Goal: Task Accomplishment & Management: Complete application form

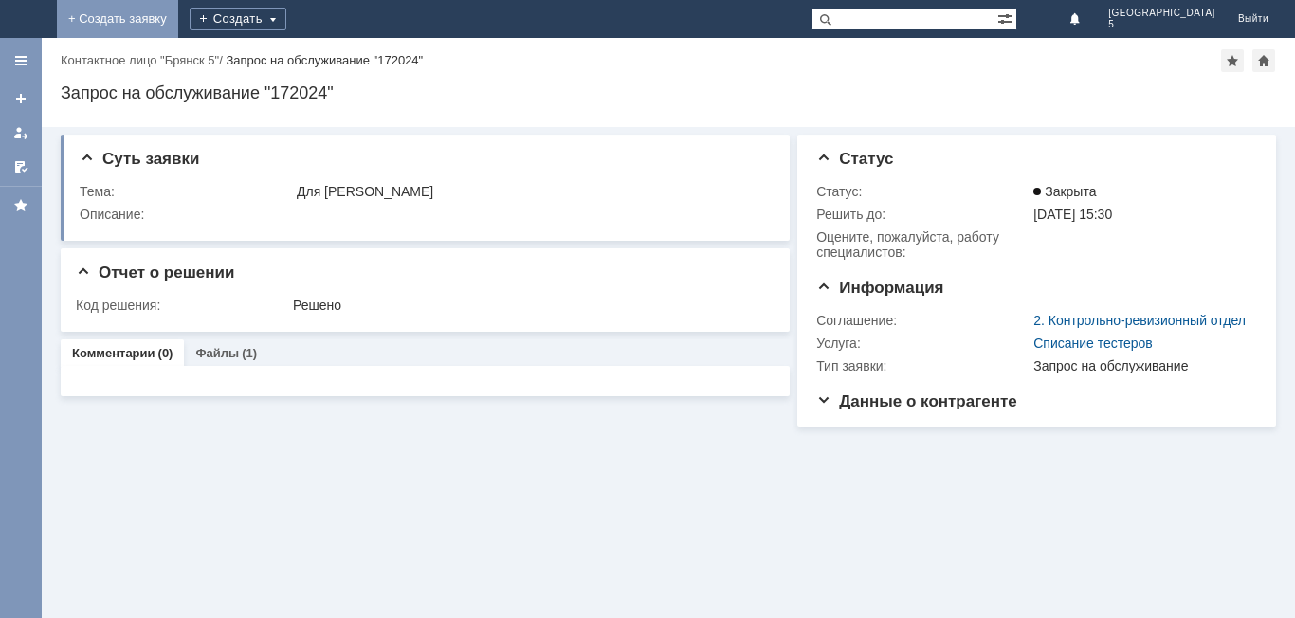
click at [178, 16] on link "+ Создать заявку" at bounding box center [117, 19] width 121 height 38
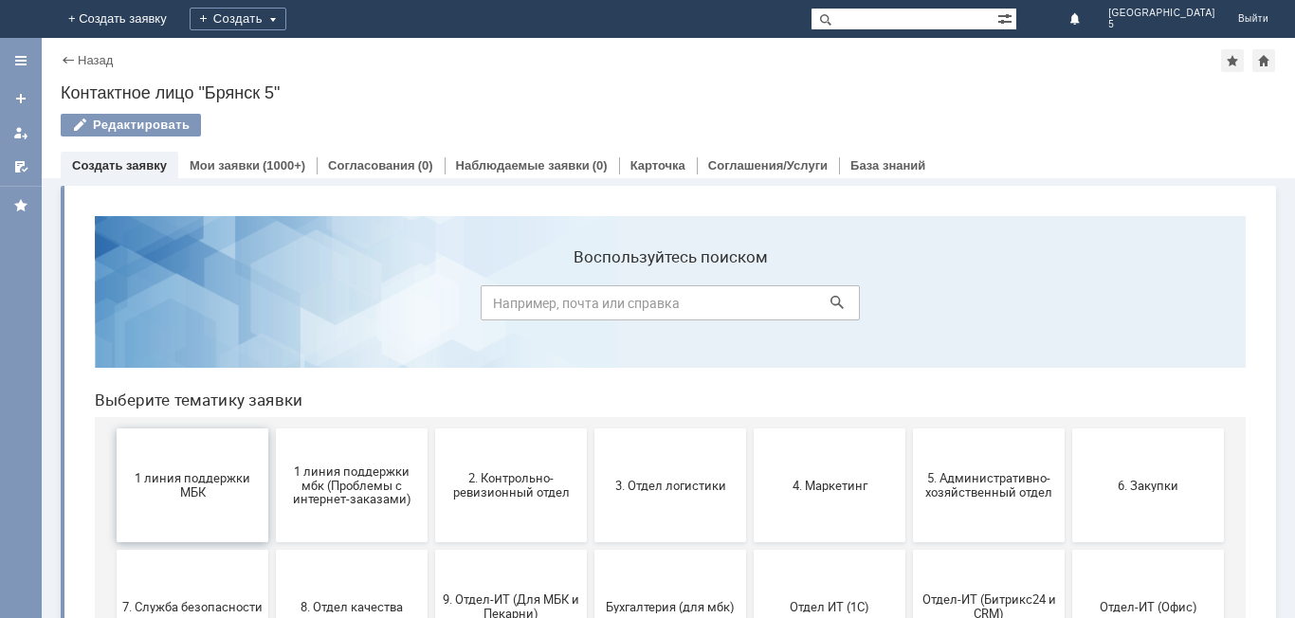
click at [197, 484] on span "1 линия поддержки МБК" at bounding box center [192, 485] width 140 height 28
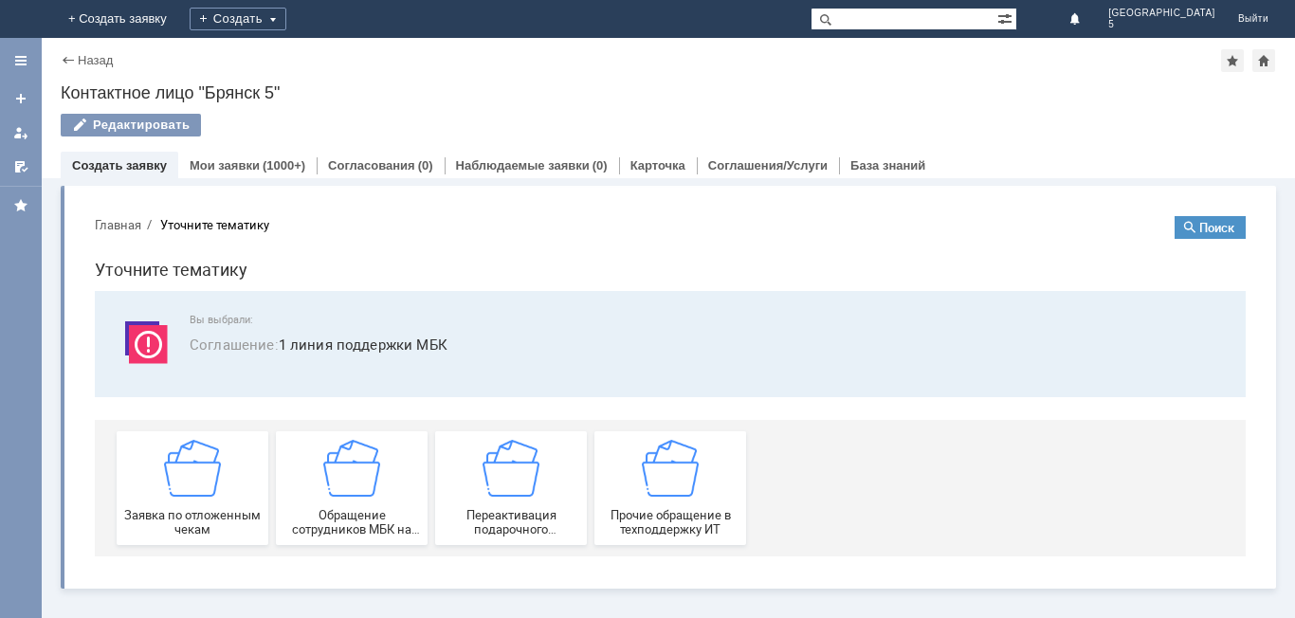
click at [197, 484] on img at bounding box center [192, 468] width 57 height 57
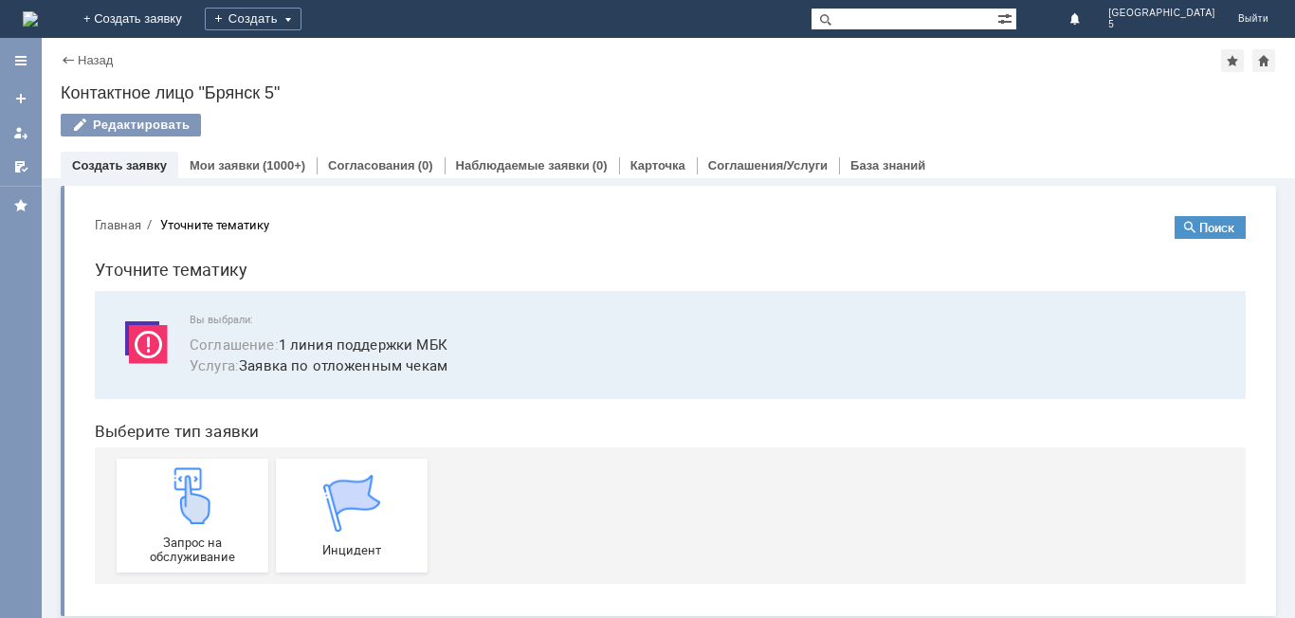
click at [197, 484] on img at bounding box center [192, 495] width 57 height 57
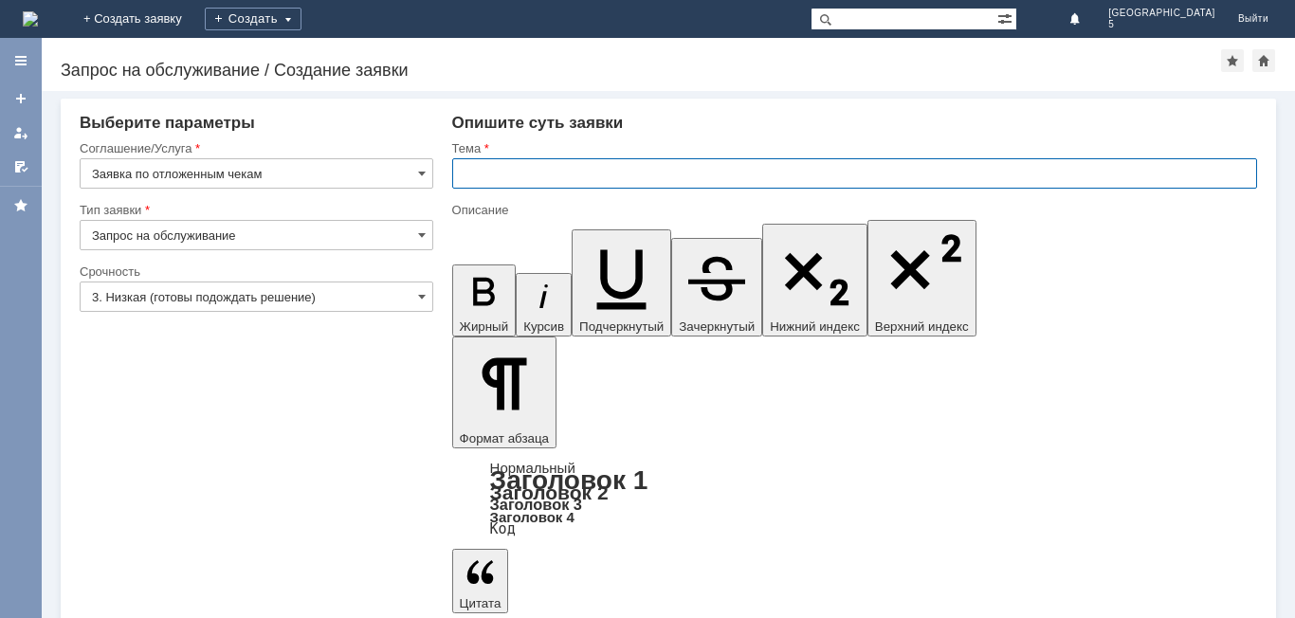
click at [476, 172] on input "text" at bounding box center [854, 173] width 805 height 30
type input "Отл чек"
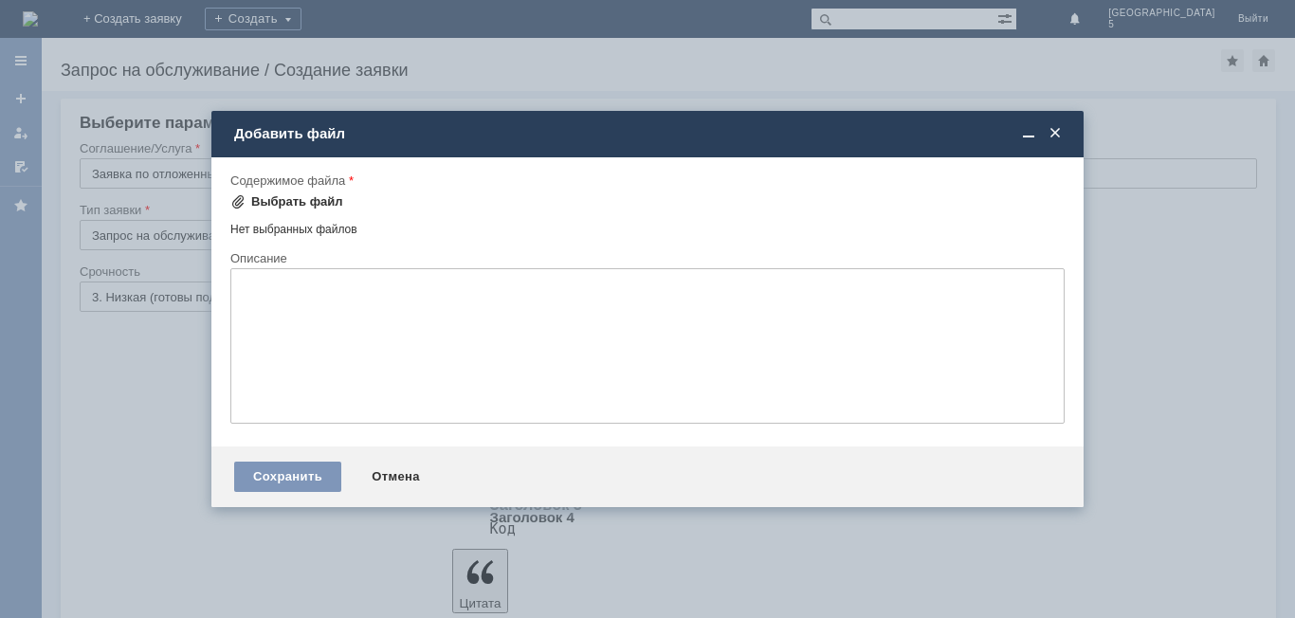
click at [263, 204] on div "Выбрать файл" at bounding box center [297, 201] width 92 height 15
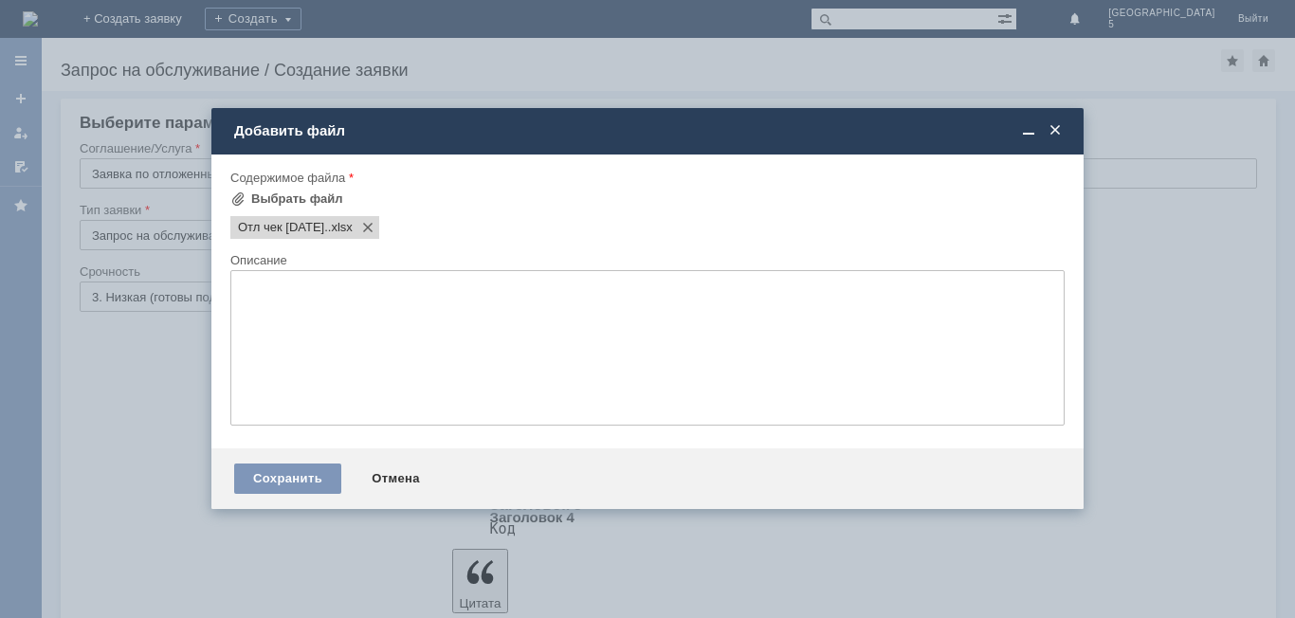
click at [286, 461] on div "Сохранить Отмена" at bounding box center [647, 478] width 872 height 61
click at [281, 475] on div "Сохранить" at bounding box center [287, 478] width 107 height 30
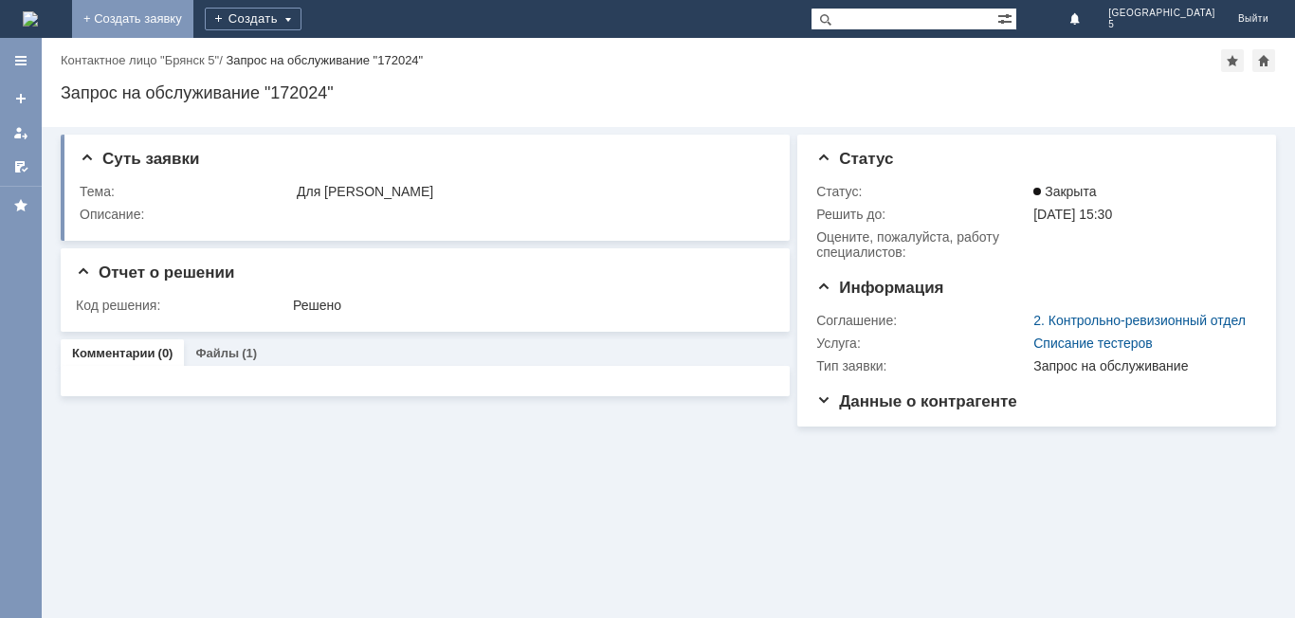
click at [193, 7] on link "+ Создать заявку" at bounding box center [132, 19] width 121 height 38
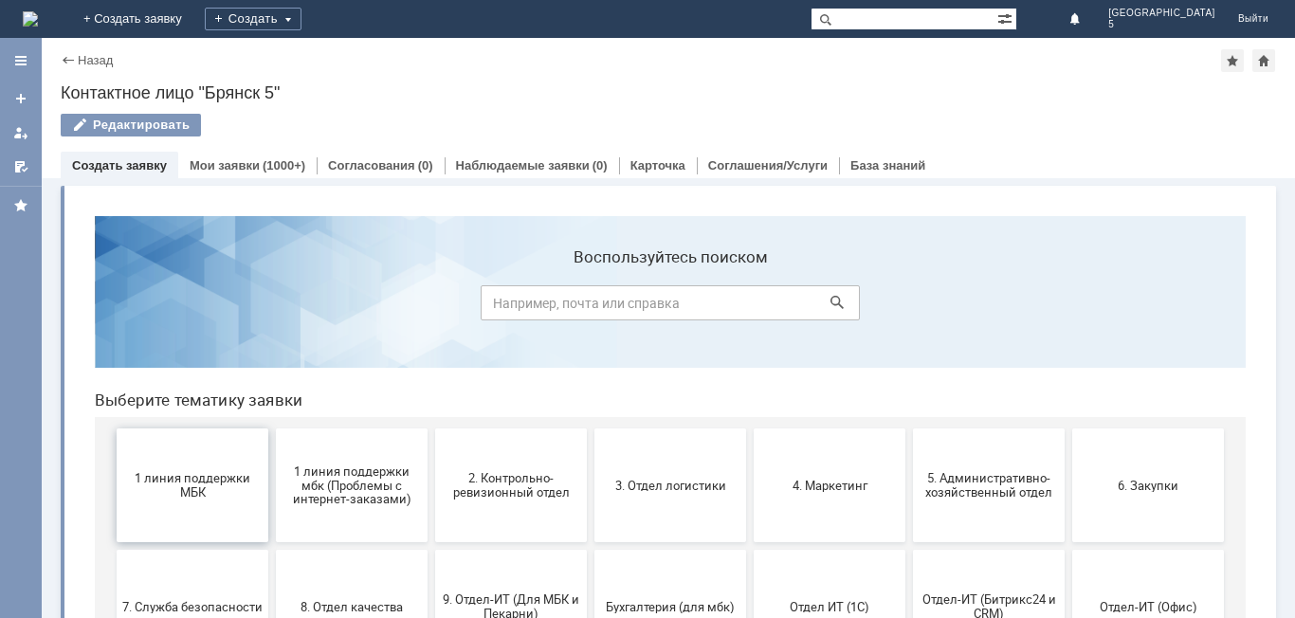
click at [204, 499] on span "1 линия поддержки МБК" at bounding box center [192, 485] width 140 height 28
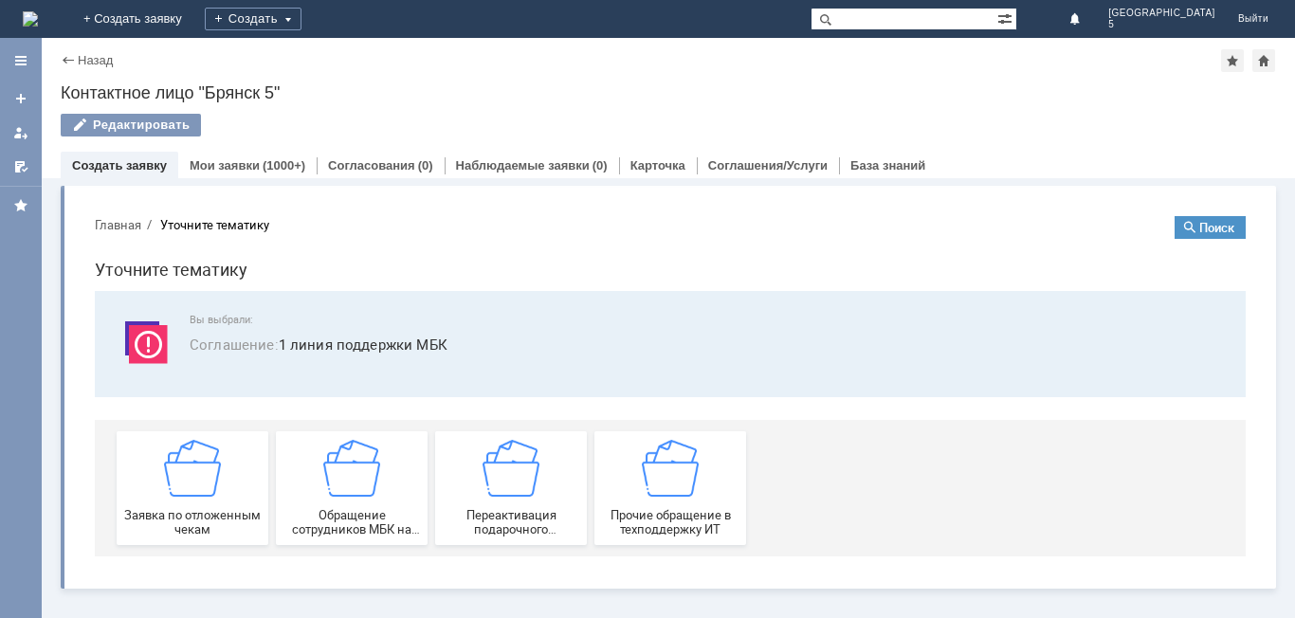
click at [204, 499] on div "Заявка по отложенным чекам" at bounding box center [192, 488] width 140 height 97
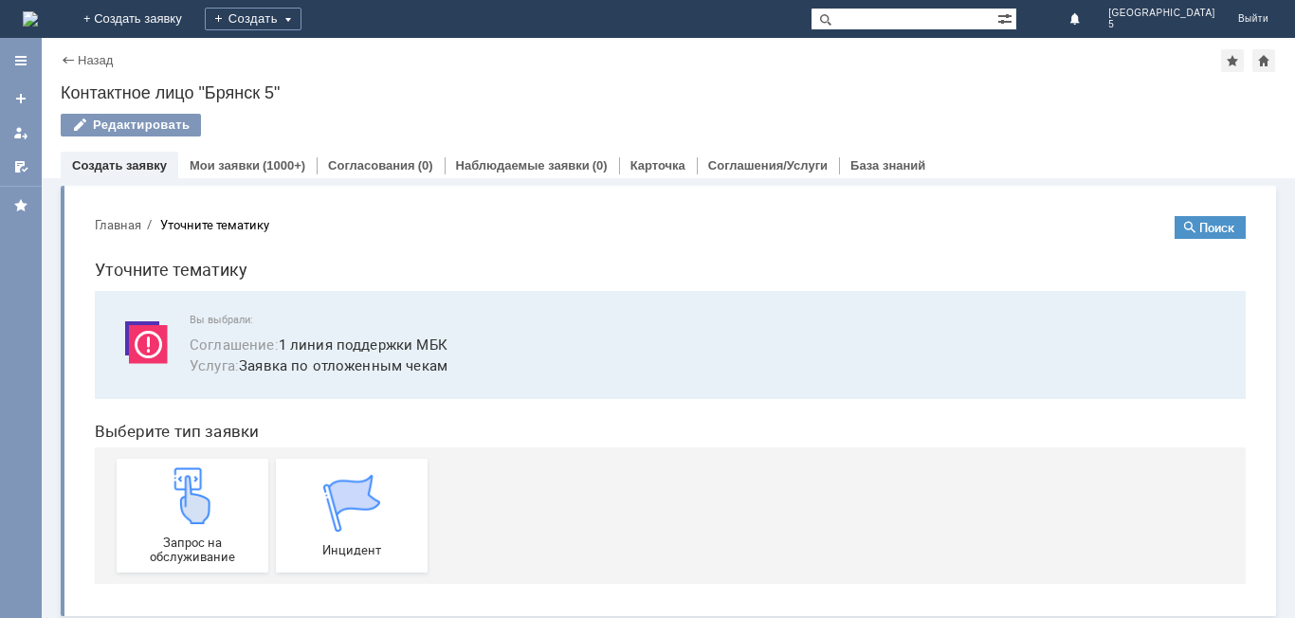
click at [204, 499] on img at bounding box center [192, 495] width 57 height 57
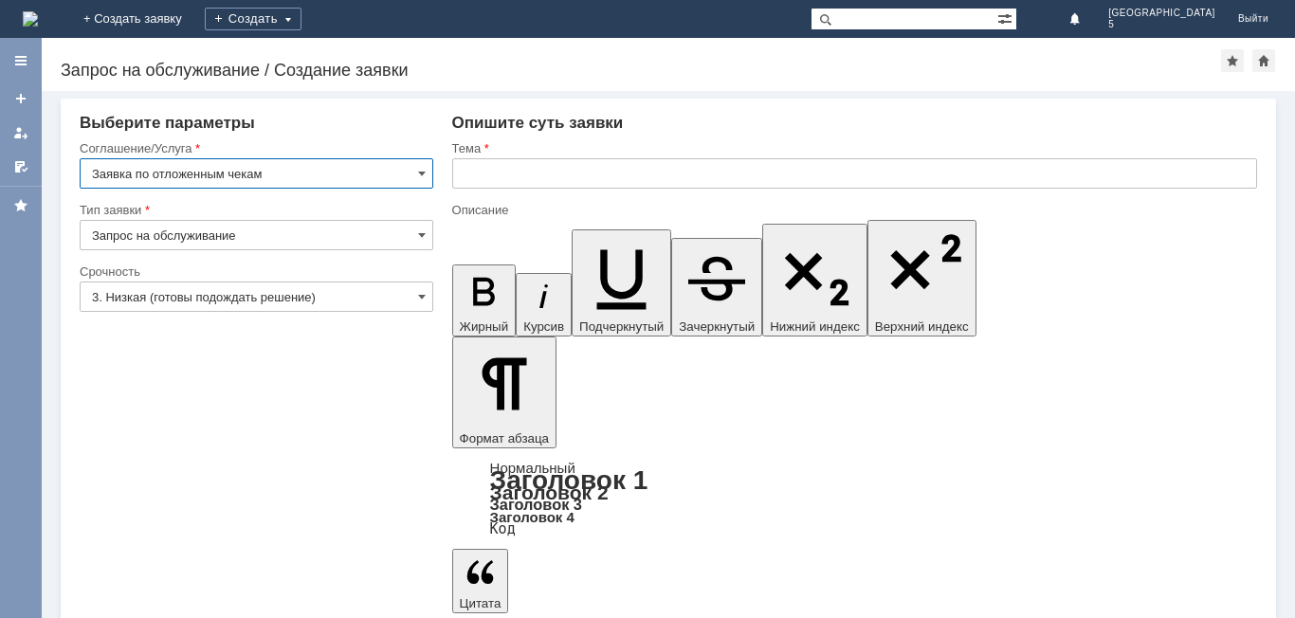
click at [506, 164] on input "text" at bounding box center [854, 173] width 805 height 30
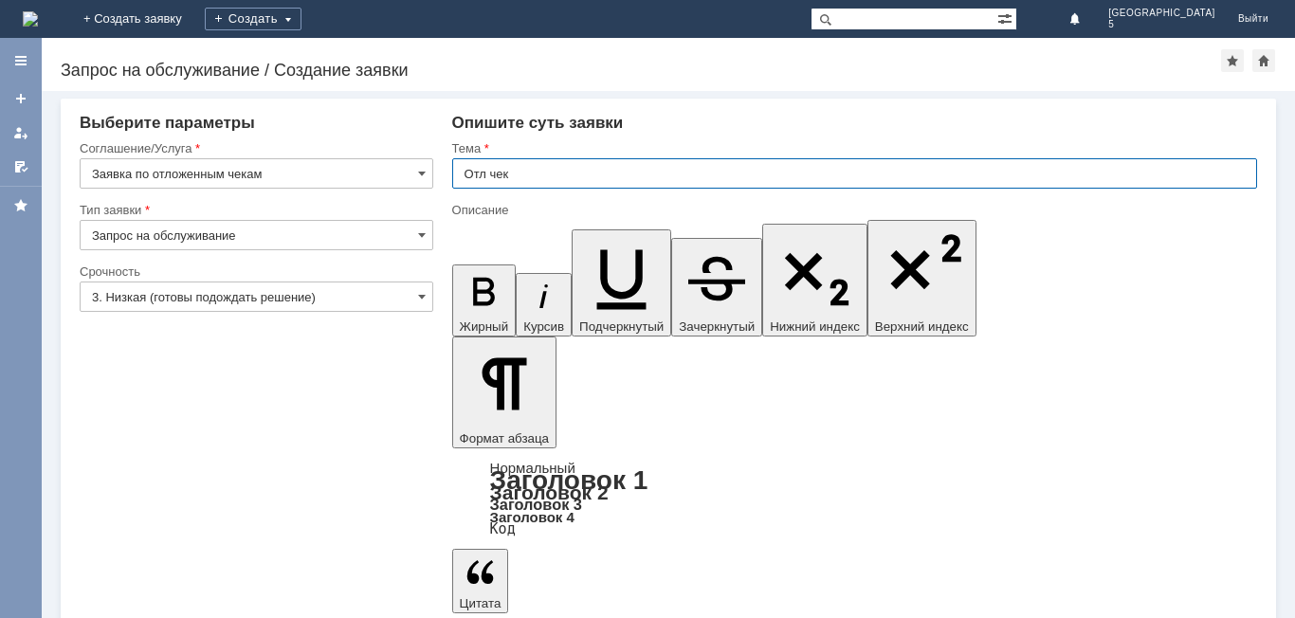
type input "Отл чек"
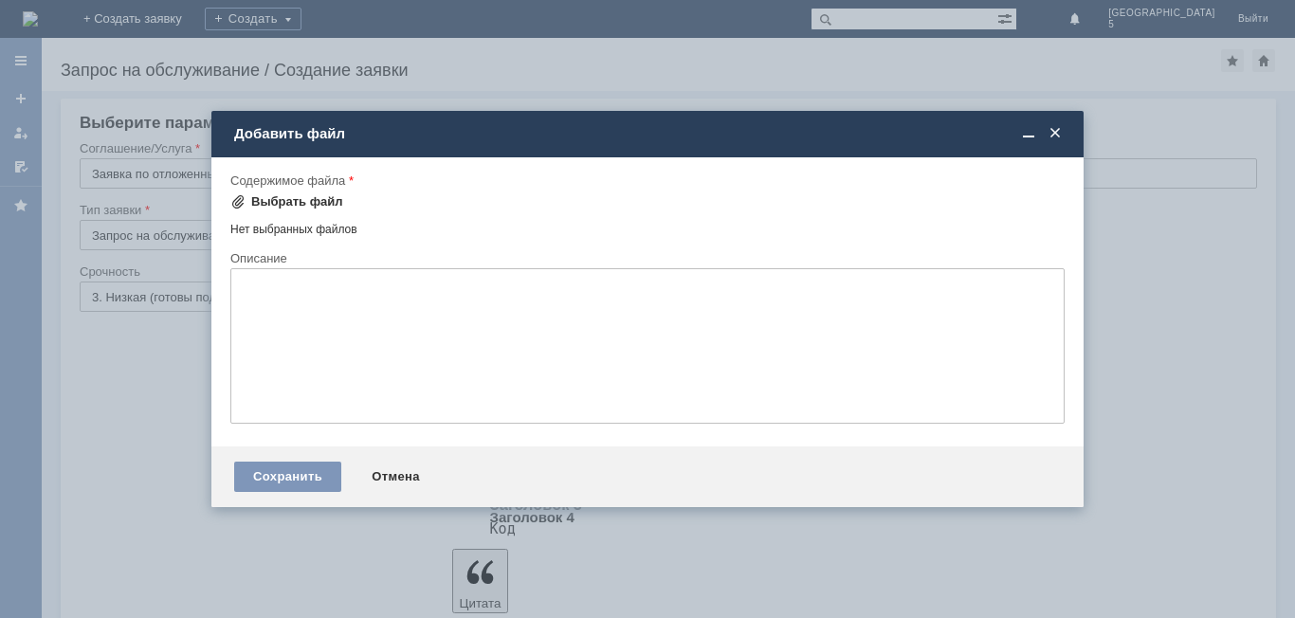
click at [274, 200] on div "Выбрать файл" at bounding box center [297, 201] width 92 height 15
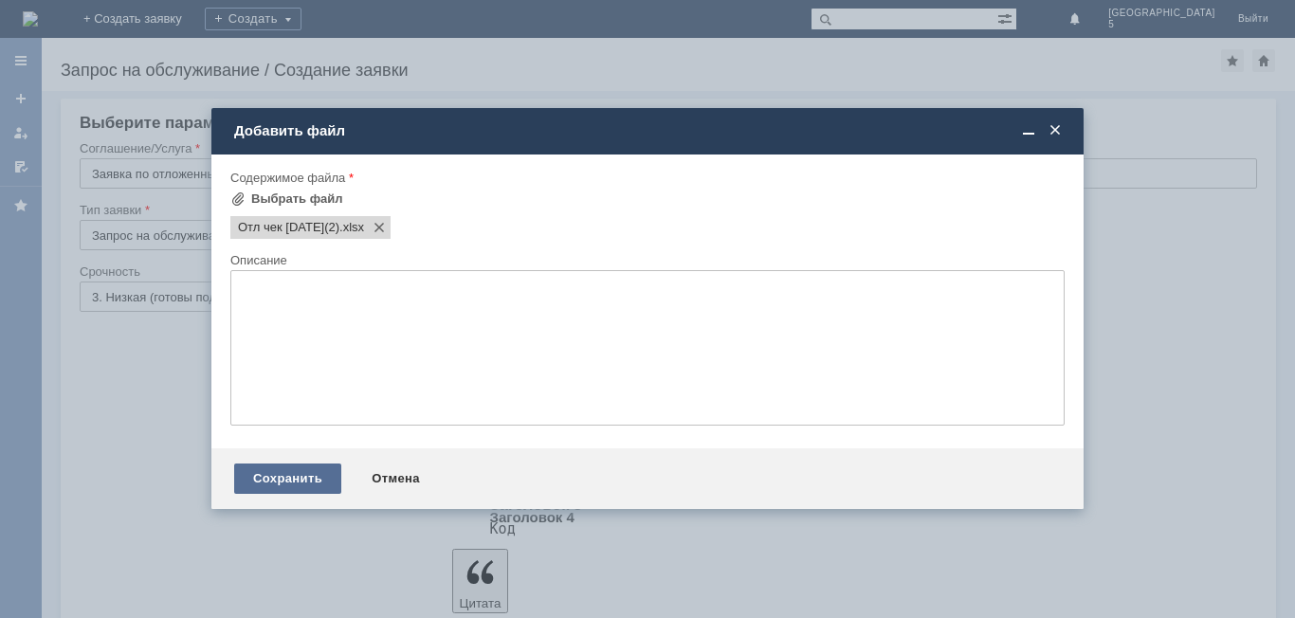
click at [295, 479] on div "Сохранить" at bounding box center [287, 478] width 107 height 30
